Goal: Task Accomplishment & Management: Use online tool/utility

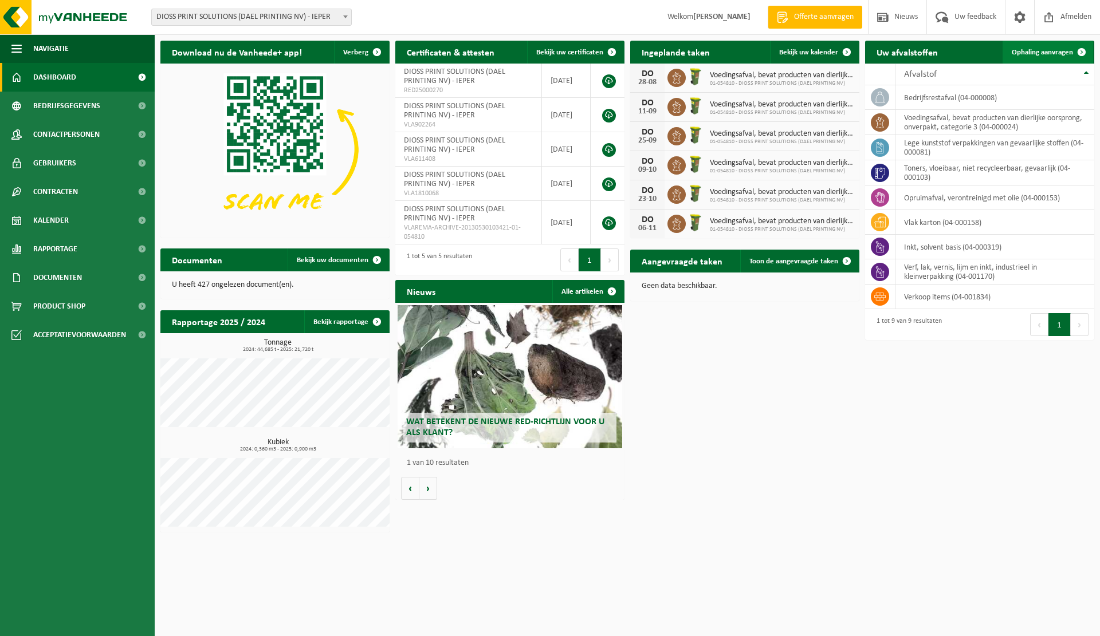
click at [1045, 52] on span "Ophaling aanvragen" at bounding box center [1041, 52] width 61 height 7
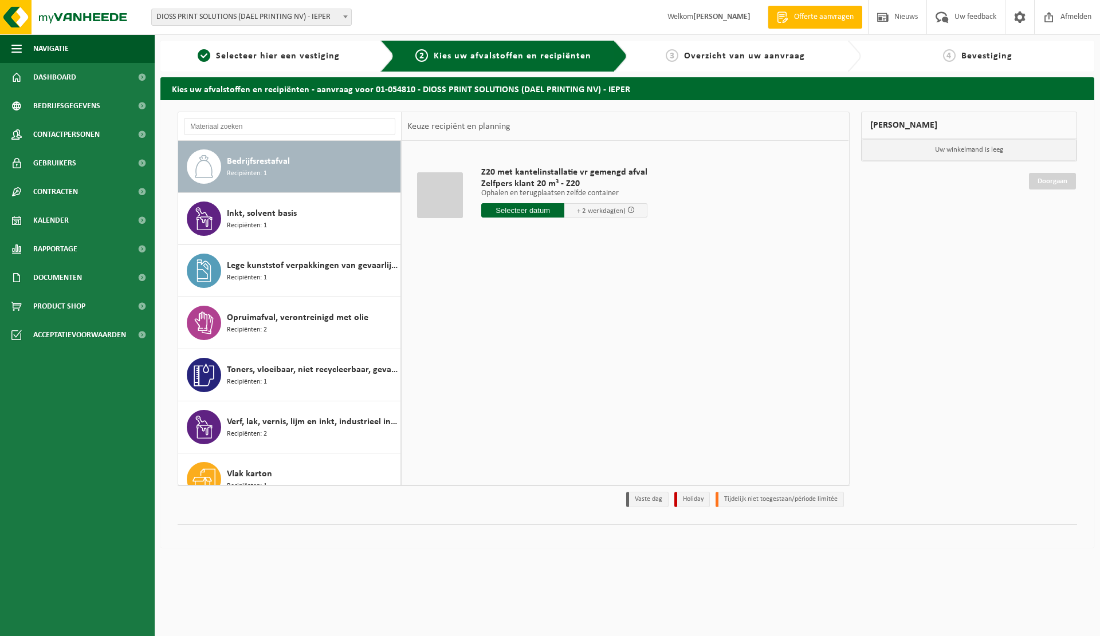
click at [278, 168] on span "Bedrijfsrestafval" at bounding box center [258, 162] width 63 height 14
click at [525, 210] on input "text" at bounding box center [522, 210] width 83 height 14
click at [486, 352] on div "25" at bounding box center [492, 349] width 20 height 18
type input "Van 2025-08-25"
click at [514, 253] on button "In winkelmand" at bounding box center [513, 254] width 63 height 18
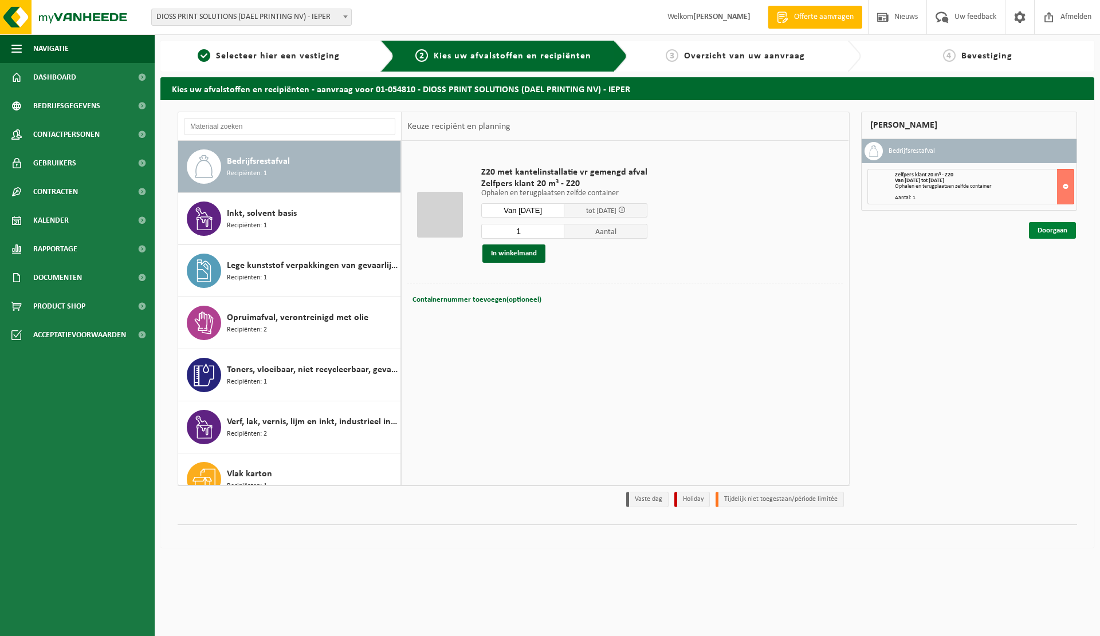
click at [1052, 229] on link "Doorgaan" at bounding box center [1052, 230] width 47 height 17
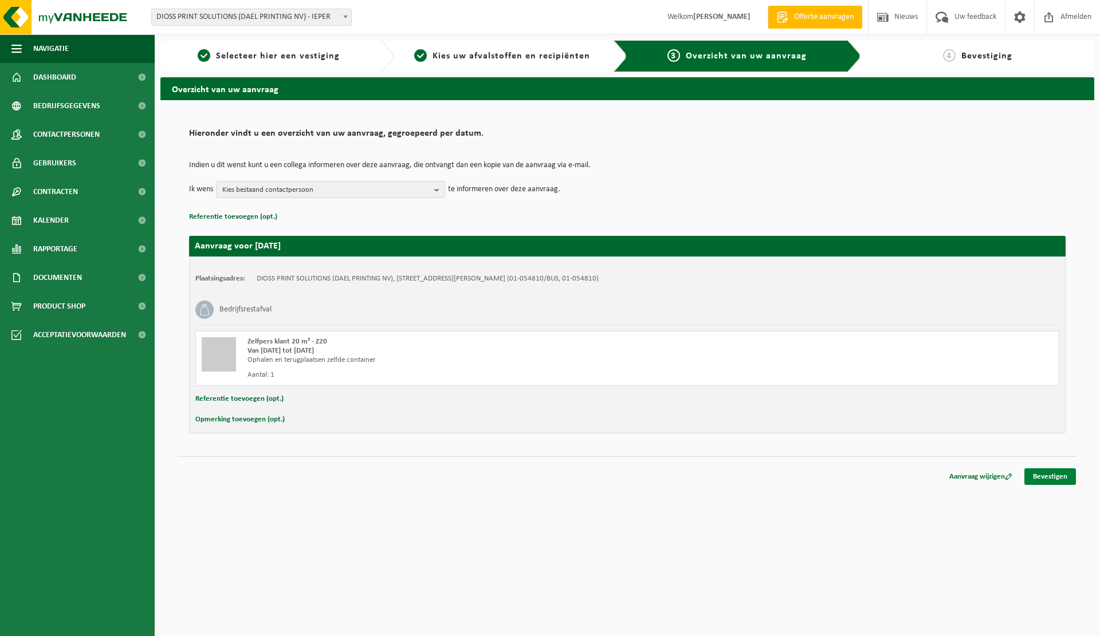
click at [1053, 480] on link "Bevestigen" at bounding box center [1050, 477] width 52 height 17
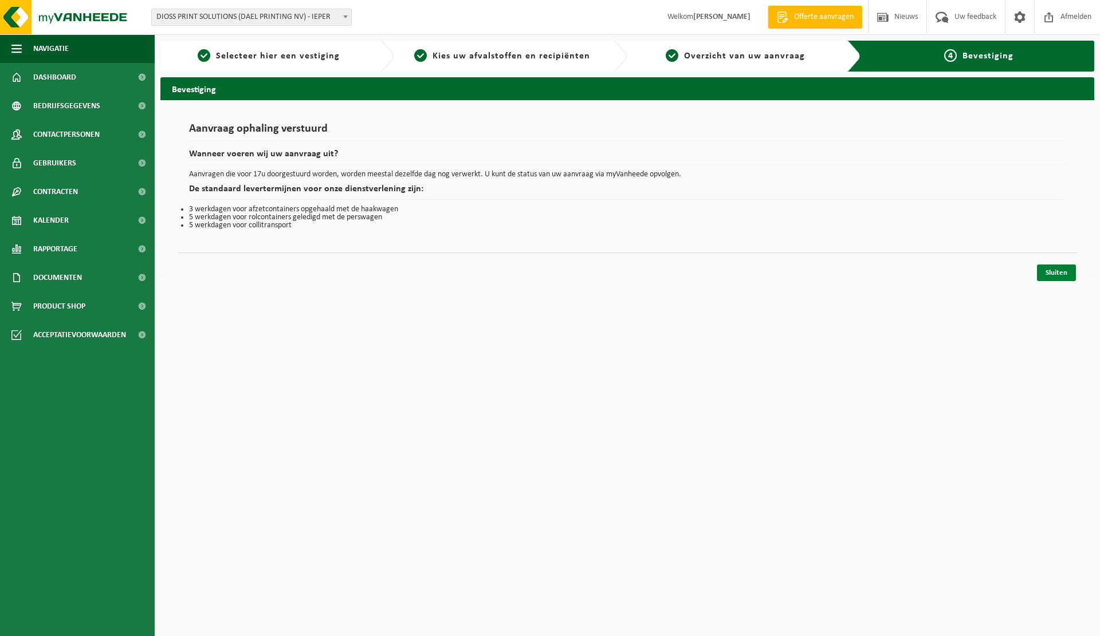
click at [1058, 274] on link "Sluiten" at bounding box center [1056, 273] width 39 height 17
